Goal: Transaction & Acquisition: Download file/media

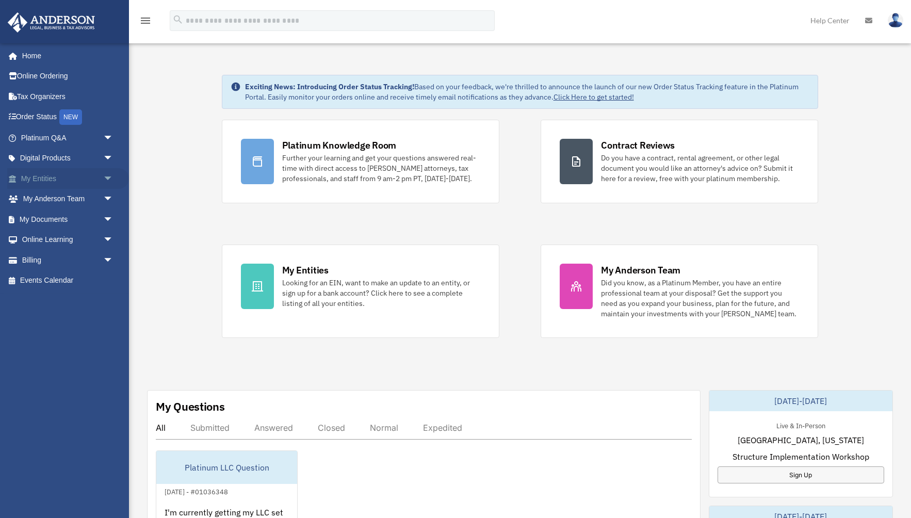
click at [60, 178] on link "My Entities arrow_drop_down" at bounding box center [68, 178] width 122 height 21
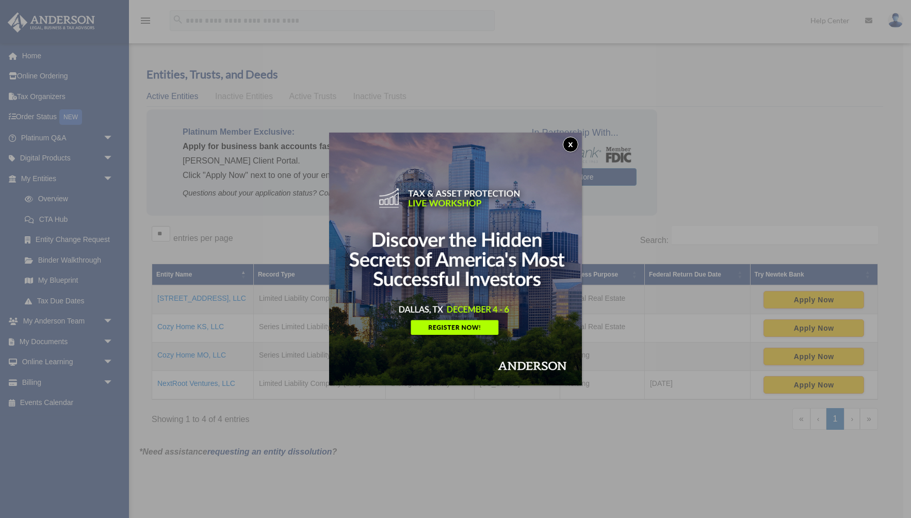
click at [566, 144] on button "x" at bounding box center [570, 144] width 15 height 15
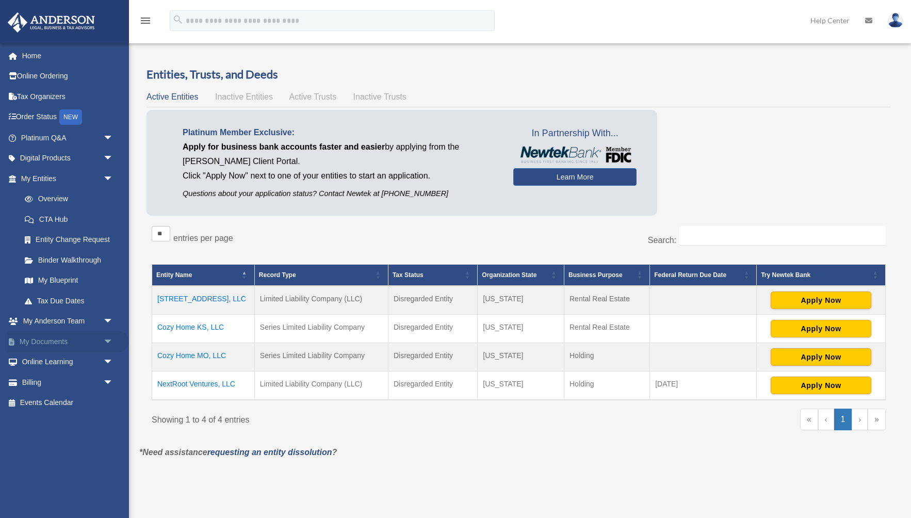
click at [74, 340] on link "My Documents arrow_drop_down" at bounding box center [68, 341] width 122 height 21
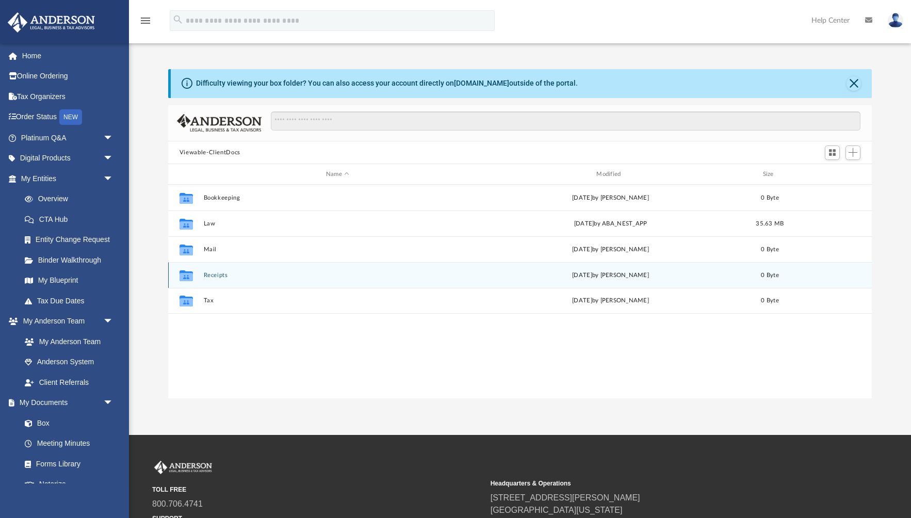
scroll to position [1, 0]
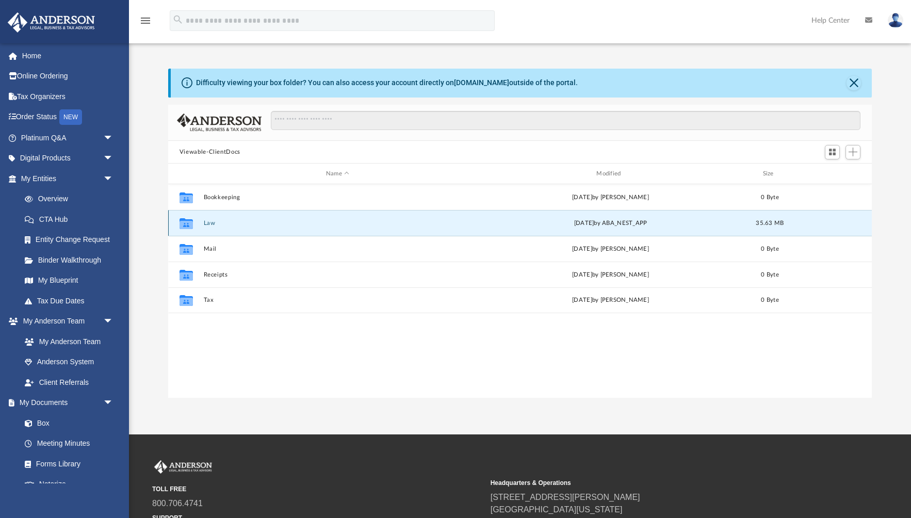
click at [209, 221] on button "Law" at bounding box center [337, 223] width 268 height 7
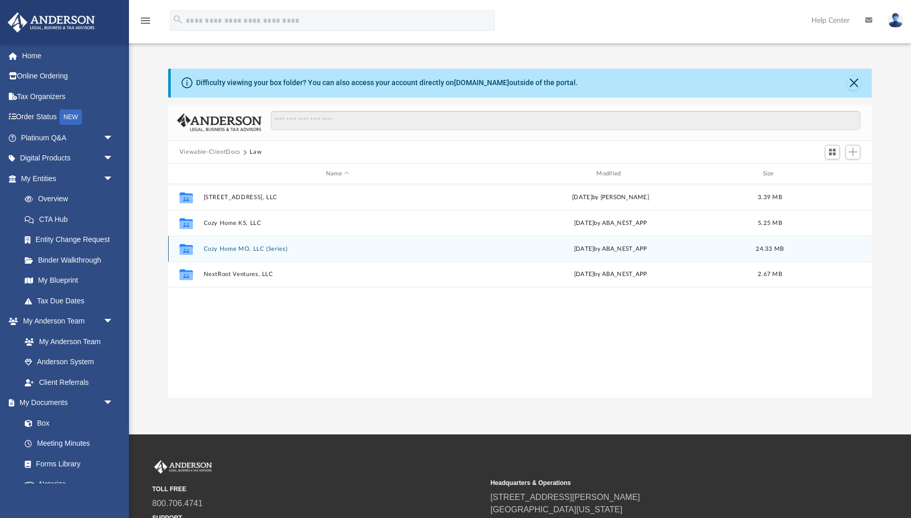
click at [259, 254] on div "Collaborated Folder Cozy Home MO, LLC (Series) [DATE] by ABA_NEST_APP 24.33 MB" at bounding box center [520, 249] width 704 height 26
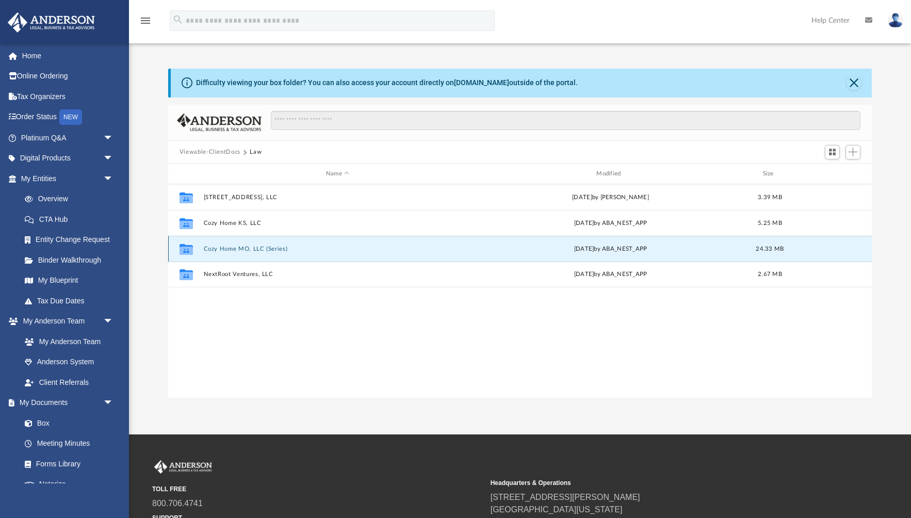
click at [259, 254] on div "Collaborated Folder Cozy Home MO, LLC (Series) [DATE] by ABA_NEST_APP 24.33 MB" at bounding box center [520, 249] width 704 height 26
click at [260, 250] on button "Cozy Home MO, LLC (Series)" at bounding box center [337, 249] width 268 height 7
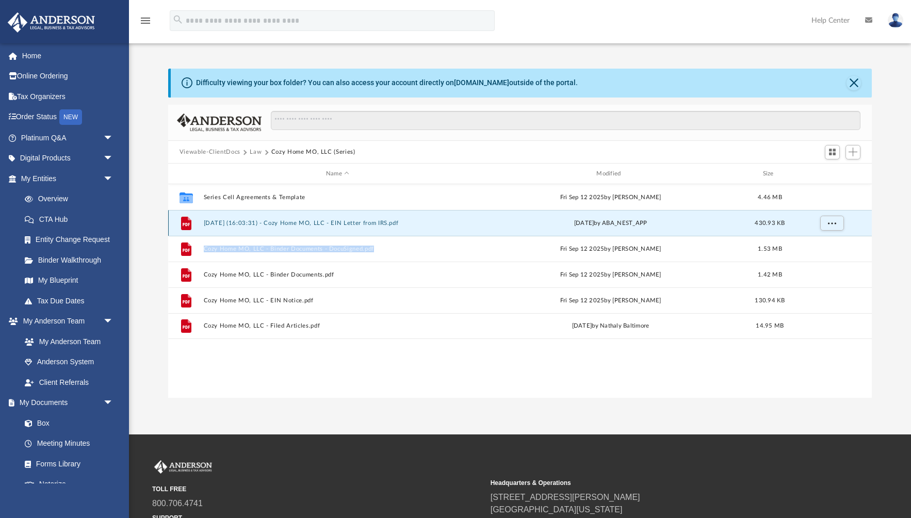
click at [367, 223] on button "[DATE] (16:03:31) - Cozy Home MO, LLC - EIN Letter from IRS.pdf" at bounding box center [337, 223] width 268 height 7
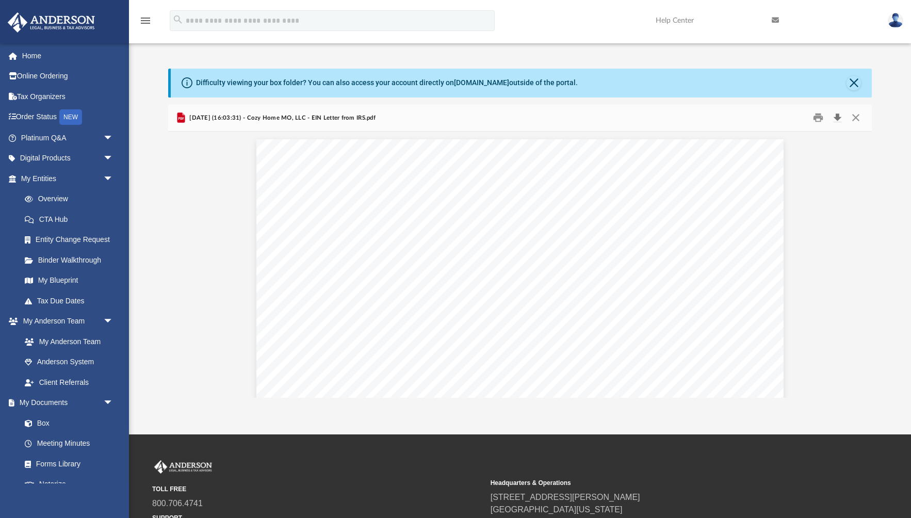
click at [838, 118] on button "Download" at bounding box center [837, 118] width 19 height 16
